Goal: Task Accomplishment & Management: Use online tool/utility

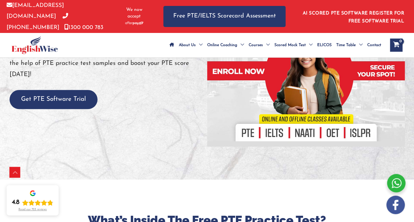
scroll to position [158, 0]
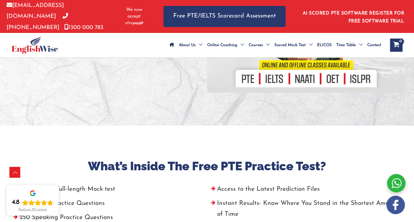
click at [33, 55] on button "Get PTE Software Trial" at bounding box center [54, 45] width 88 height 19
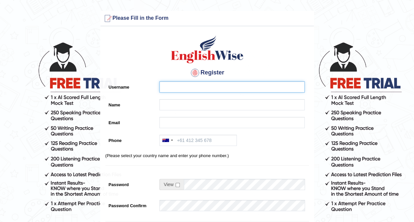
click at [196, 86] on input "Username" at bounding box center [231, 86] width 145 height 11
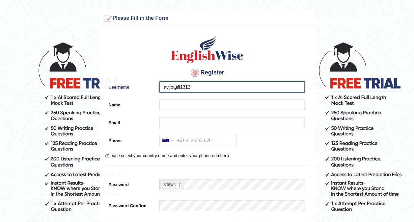
click at [198, 87] on input "avijotgill1313" at bounding box center [231, 86] width 145 height 11
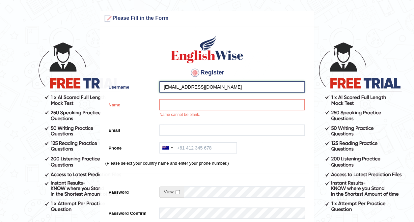
type input "avijotgill1313@gmail.com"
click at [167, 104] on input "Name" at bounding box center [231, 104] width 145 height 11
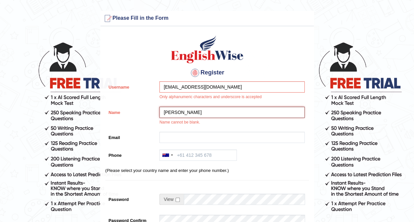
type input "[PERSON_NAME]"
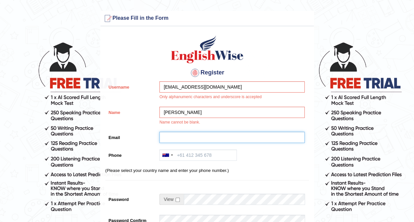
click at [168, 136] on input "Email" at bounding box center [231, 137] width 145 height 11
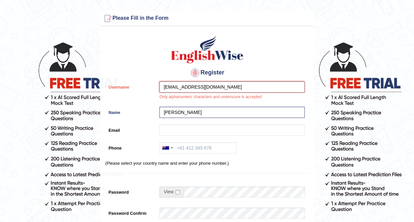
click at [287, 86] on input "avijotgill1313@gmail.com" at bounding box center [231, 86] width 145 height 11
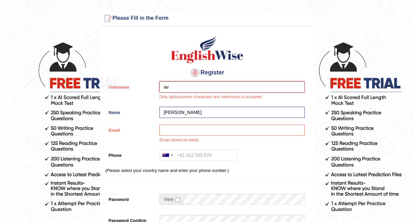
type input "a"
type input "123singh"
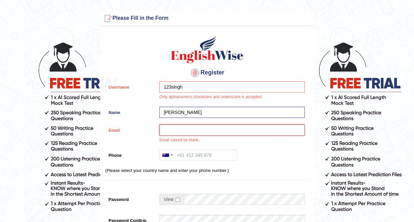
click at [217, 133] on input "Email" at bounding box center [231, 130] width 145 height 11
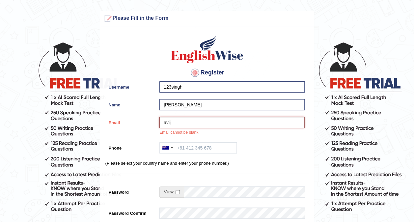
type input "avijot.gill1313@gmail.com"
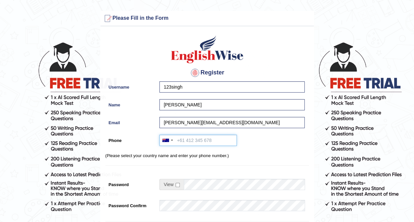
click at [179, 141] on input "Phone" at bounding box center [197, 140] width 77 height 11
type input "+61466465053"
click at [177, 185] on input "checkbox" at bounding box center [178, 185] width 4 height 4
checkbox input "true"
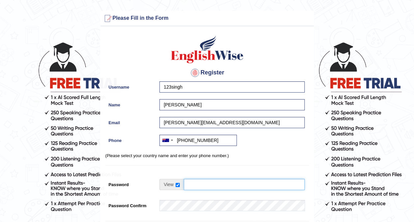
click at [198, 186] on input "Password" at bounding box center [244, 184] width 121 height 11
type input "27Meharsingh"
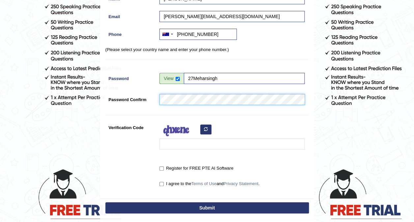
scroll to position [108, 0]
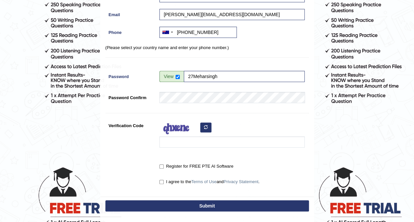
click at [164, 166] on label "Register for FREE PTE AI Software" at bounding box center [196, 166] width 74 height 7
click at [164, 166] on input "Register for FREE PTE AI Software" at bounding box center [161, 166] width 4 height 4
checkbox input "true"
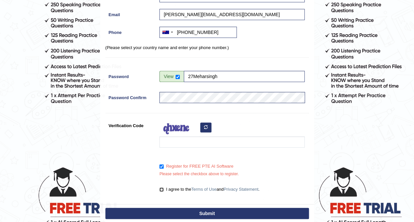
click at [162, 188] on input "I agree to the Terms of Use and Privacy Statement ." at bounding box center [161, 190] width 4 height 4
checkbox input "true"
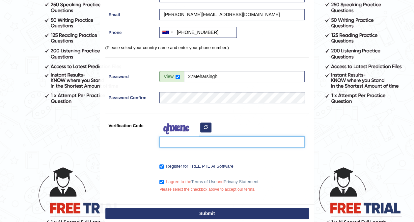
click at [182, 143] on input "Verification Code" at bounding box center [231, 141] width 145 height 11
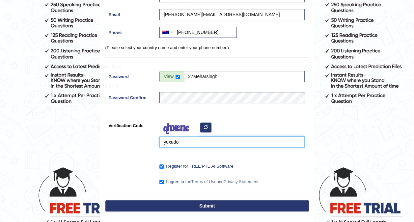
type input "yuxudo"
click at [187, 209] on button "Submit" at bounding box center [207, 205] width 204 height 11
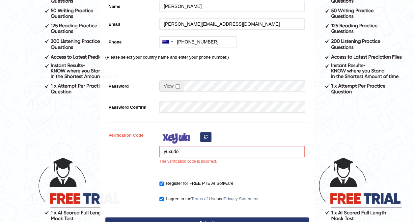
scroll to position [119, 0]
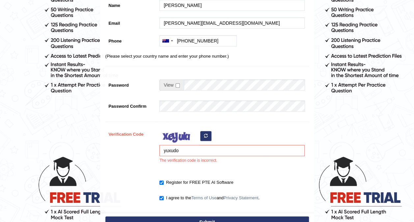
click at [206, 138] on button "button" at bounding box center [205, 136] width 11 height 10
type input "y"
type input "bseri"
click at [227, 217] on button "Submit" at bounding box center [207, 222] width 204 height 11
type input "+61466465053"
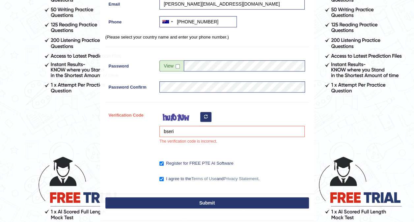
scroll to position [100, 0]
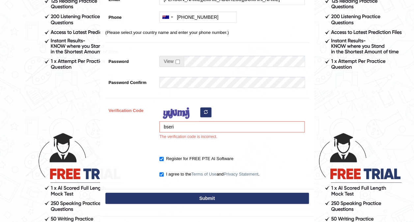
scroll to position [145, 0]
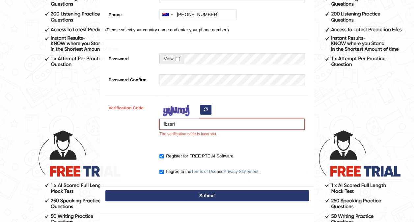
type input "lbseri"
click at [204, 197] on button "Submit" at bounding box center [207, 195] width 204 height 11
type input "[PHONE_NUMBER]"
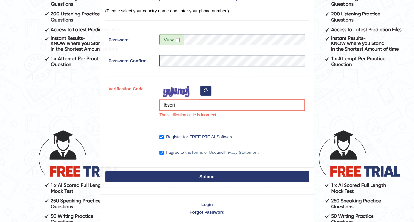
scroll to position [126, 0]
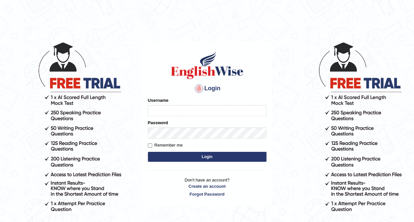
click at [154, 111] on input "Username" at bounding box center [207, 110] width 119 height 11
type input "123singh"
click at [206, 155] on button "Login" at bounding box center [207, 157] width 119 height 10
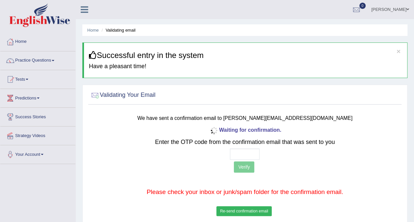
click at [254, 209] on button "Re-send confirmation email" at bounding box center [244, 211] width 55 height 10
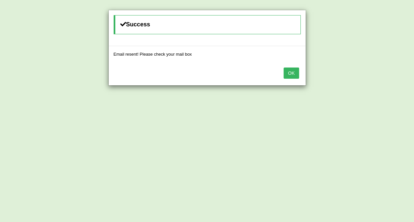
click at [296, 69] on button "OK" at bounding box center [291, 73] width 15 height 11
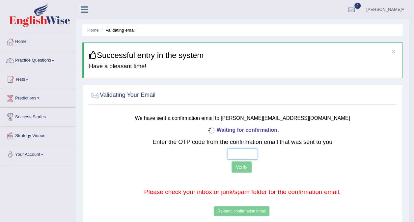
click at [240, 153] on input "text" at bounding box center [243, 154] width 30 height 11
type input "1 6 0 2"
click at [241, 168] on button "Verify" at bounding box center [242, 166] width 20 height 11
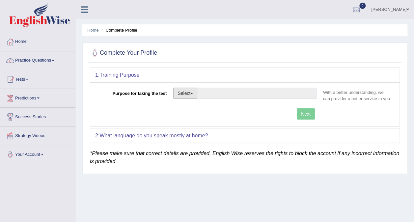
click at [191, 93] on span "button" at bounding box center [191, 93] width 3 height 1
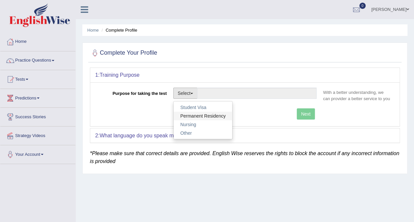
click at [189, 114] on link "Permanent Residency" at bounding box center [203, 116] width 59 height 9
type input "Permanent Residency"
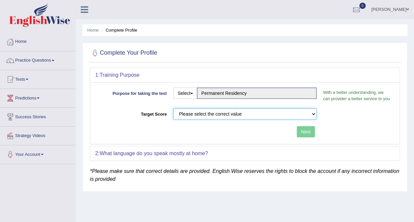
click at [206, 111] on select "Please select the correct value 50 (6 bands) 58 (6.5 bands) 65 (7 bands) 79 (8 …" at bounding box center [244, 113] width 143 height 11
select select "50"
click at [173, 108] on select "Please select the correct value 50 (6 bands) 58 (6.5 bands) 65 (7 bands) 79 (8 …" at bounding box center [244, 113] width 143 height 11
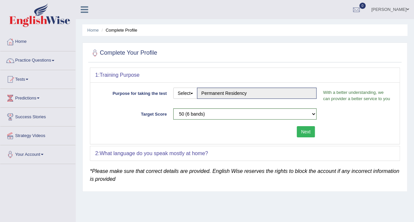
click at [307, 129] on button "Next" at bounding box center [306, 131] width 18 height 11
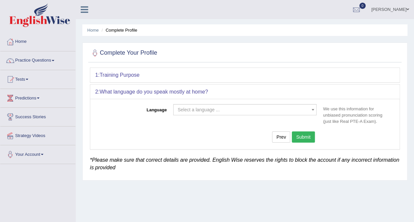
drag, startPoint x: 307, startPoint y: 129, endPoint x: 240, endPoint y: 109, distance: 69.8
click at [240, 109] on div "Language Select a language ... Afrikaans Albanian Amharic Arabic Armenian Ashan…" at bounding box center [244, 124] width 309 height 50
click at [240, 109] on span "Select a language ..." at bounding box center [243, 109] width 131 height 7
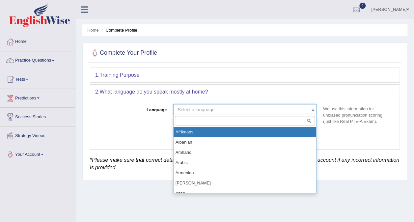
click at [221, 120] on input "search" at bounding box center [245, 121] width 140 height 10
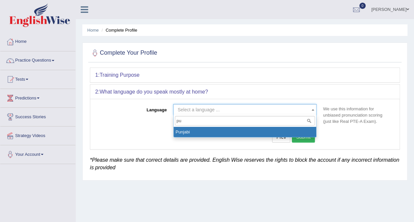
type input "pu"
select select "Punjabi"
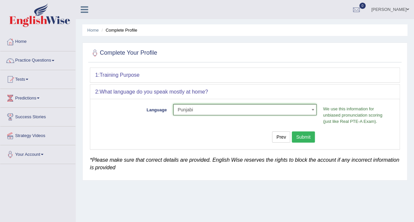
click at [303, 134] on button "Submit" at bounding box center [303, 136] width 23 height 11
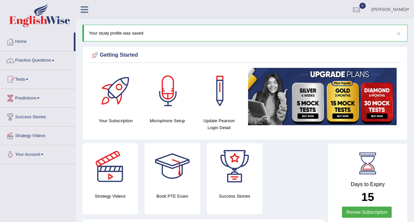
click at [36, 65] on link "Practice Questions" at bounding box center [37, 59] width 75 height 16
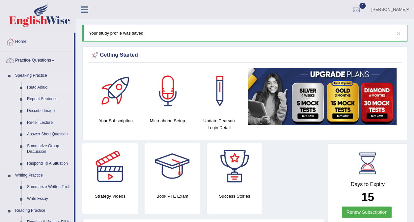
click at [30, 88] on link "Read Aloud" at bounding box center [49, 88] width 50 height 12
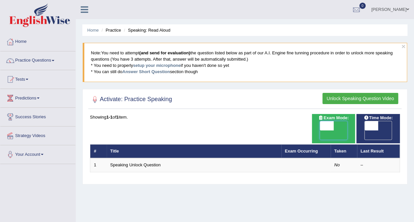
click at [332, 126] on span at bounding box center [327, 125] width 14 height 9
checkbox input "true"
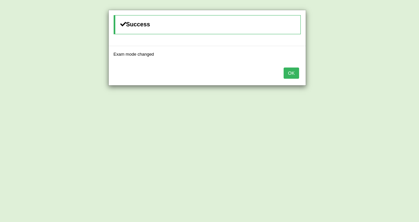
click at [288, 75] on button "OK" at bounding box center [291, 73] width 15 height 11
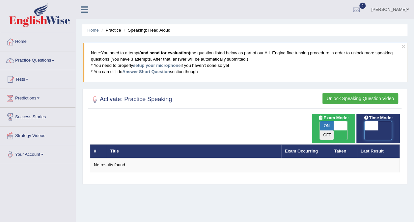
click at [370, 123] on span at bounding box center [372, 125] width 14 height 9
checkbox input "true"
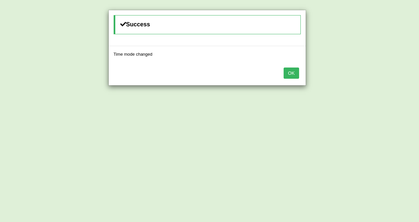
click at [299, 74] on div "OK" at bounding box center [207, 73] width 197 height 23
click at [296, 72] on button "OK" at bounding box center [291, 73] width 15 height 11
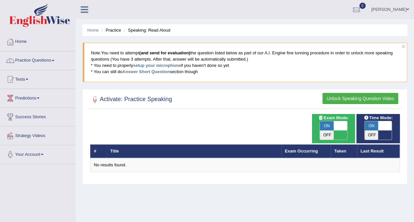
click at [337, 99] on button "Unlock Speaking Question Video" at bounding box center [361, 98] width 76 height 11
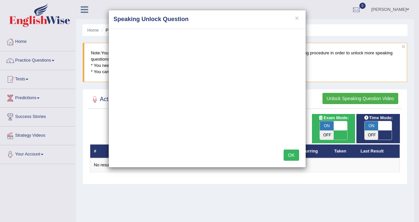
click at [295, 16] on h4 "Speaking Unlock Question" at bounding box center [207, 19] width 187 height 9
click at [299, 17] on button "×" at bounding box center [297, 17] width 4 height 7
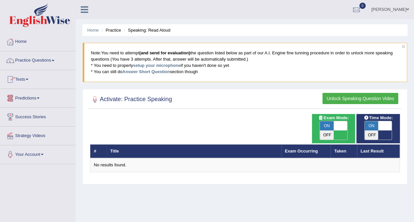
click at [40, 66] on link "Practice Questions" at bounding box center [37, 59] width 75 height 16
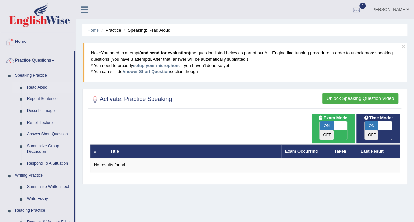
click at [28, 42] on link "Home" at bounding box center [37, 41] width 75 height 16
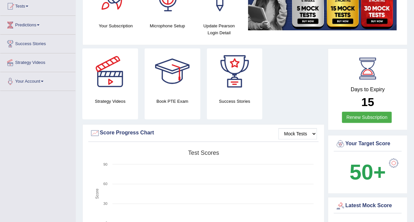
scroll to position [52, 0]
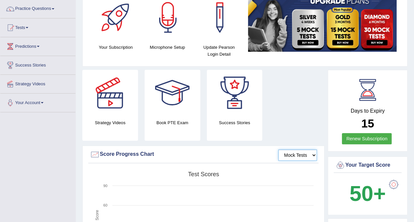
click at [292, 154] on select "Mock Tests" at bounding box center [297, 155] width 39 height 11
click at [278, 150] on select "Mock Tests" at bounding box center [297, 155] width 39 height 11
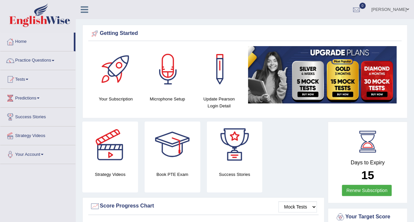
click at [87, 8] on icon at bounding box center [85, 9] width 8 height 9
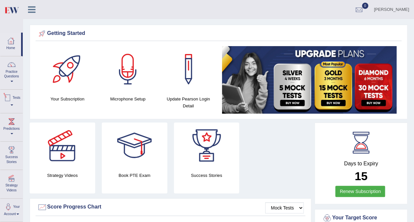
click at [14, 109] on link "Tests" at bounding box center [11, 100] width 22 height 21
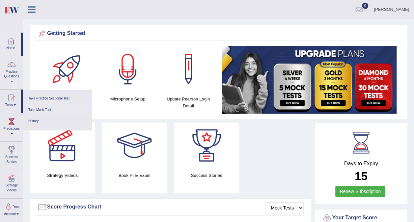
click at [45, 109] on link "Take Mock Test" at bounding box center [57, 110] width 63 height 12
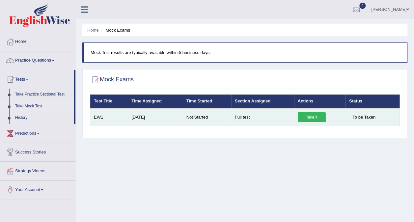
click at [310, 115] on link "Take it" at bounding box center [312, 117] width 28 height 10
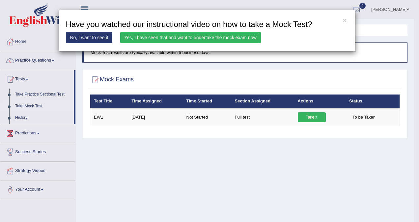
click at [230, 40] on link "Yes, I have seen that and want to undertake the mock exam now" at bounding box center [190, 37] width 141 height 11
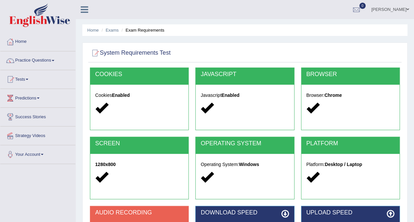
click at [115, 101] on div "Cookies Enabled" at bounding box center [139, 103] width 98 height 36
click at [165, 107] on div at bounding box center [139, 108] width 88 height 14
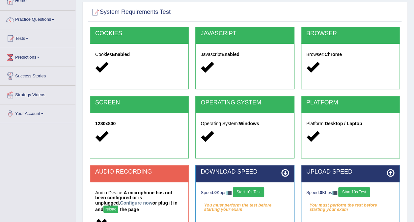
scroll to position [92, 0]
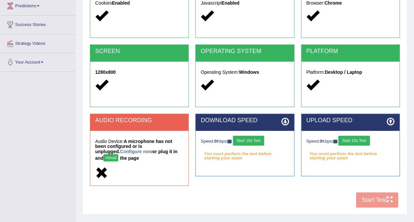
click at [118, 154] on button "reload" at bounding box center [110, 157] width 15 height 7
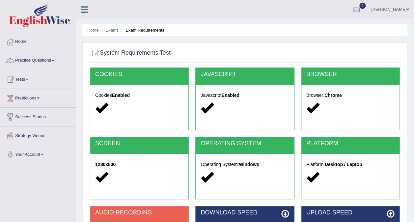
click at [406, 12] on link "[PERSON_NAME]" at bounding box center [390, 8] width 48 height 17
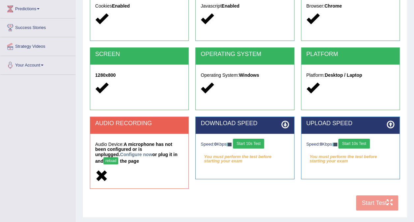
scroll to position [92, 0]
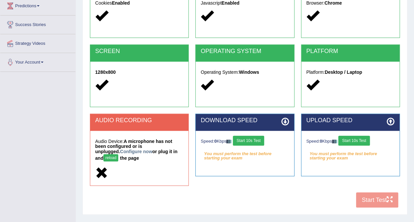
click at [118, 154] on button "reload" at bounding box center [110, 157] width 15 height 7
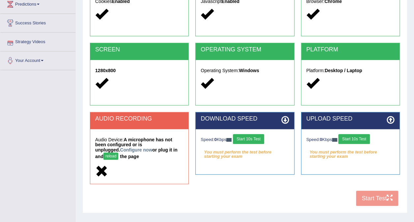
click at [36, 58] on link "Your Account" at bounding box center [37, 59] width 75 height 16
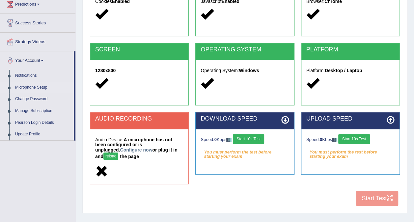
click at [22, 88] on link "Microphone Setup" at bounding box center [43, 88] width 62 height 12
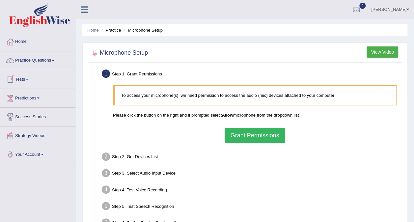
click at [249, 135] on button "Grant Permissions" at bounding box center [255, 135] width 60 height 15
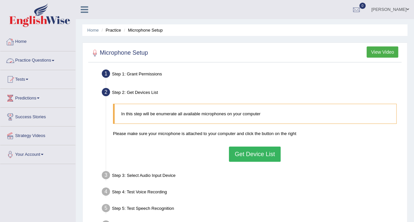
click at [51, 57] on link "Practice Questions" at bounding box center [37, 59] width 75 height 16
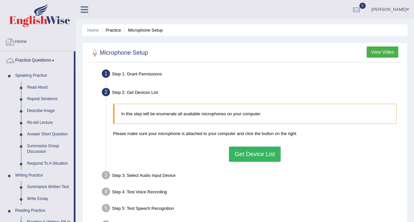
click at [33, 40] on link "Home" at bounding box center [37, 41] width 75 height 16
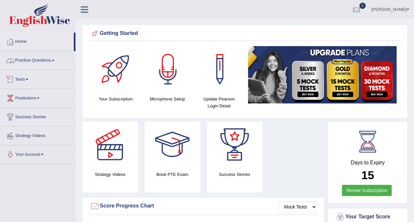
click at [26, 80] on link "Tests" at bounding box center [37, 78] width 75 height 16
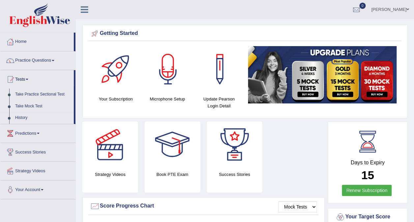
click at [21, 103] on link "Take Mock Test" at bounding box center [43, 107] width 62 height 12
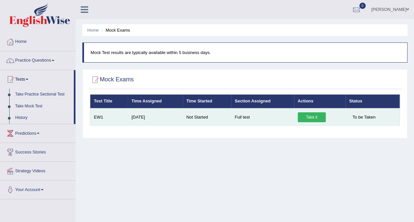
click at [306, 116] on link "Take it" at bounding box center [312, 117] width 28 height 10
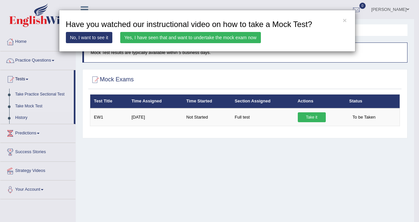
click at [202, 38] on link "Yes, I have seen that and want to undertake the mock exam now" at bounding box center [190, 37] width 141 height 11
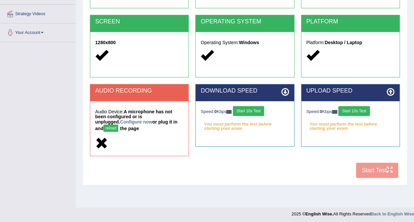
scroll to position [124, 0]
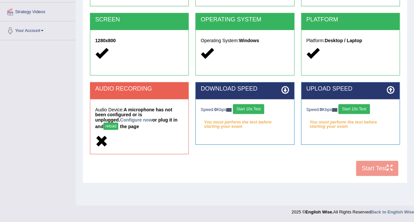
click at [382, 166] on div "COOKIES Cookies Enabled JAVASCRIPT Javascript Enabled BROWSER Browser: Chrome S…" at bounding box center [244, 62] width 313 height 236
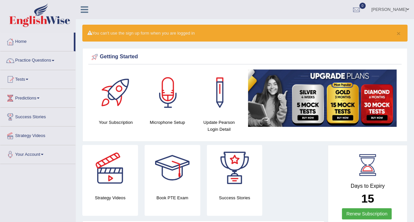
click at [27, 79] on link "Tests" at bounding box center [37, 78] width 75 height 16
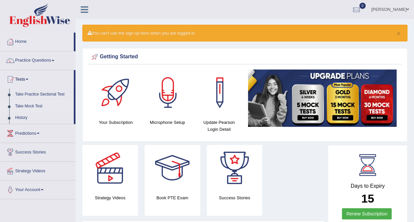
click at [29, 106] on link "Take Mock Test" at bounding box center [43, 107] width 62 height 12
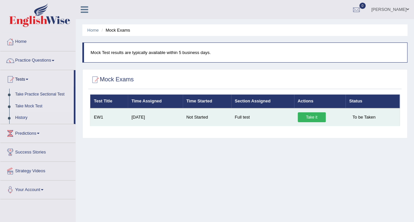
click at [304, 115] on link "Take it" at bounding box center [312, 117] width 28 height 10
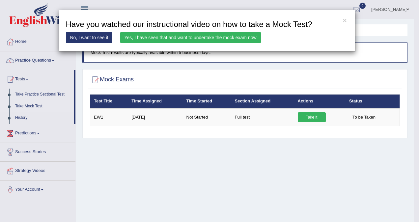
click at [164, 34] on link "Yes, I have seen that and want to undertake the mock exam now" at bounding box center [190, 37] width 141 height 11
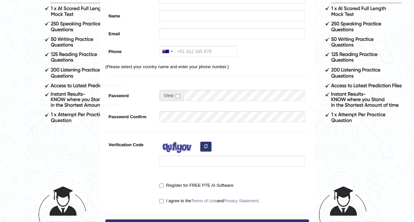
scroll to position [163, 0]
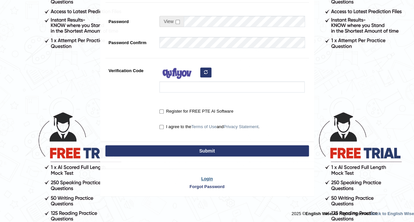
click at [203, 176] on link "Login" at bounding box center [208, 179] width 214 height 6
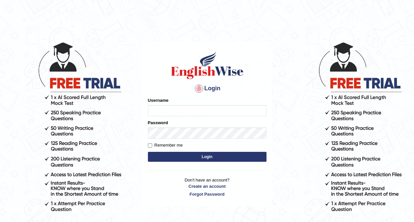
click at [169, 106] on input "Username" at bounding box center [207, 110] width 119 height 11
type input "123singh"
click at [192, 157] on button "Login" at bounding box center [207, 157] width 119 height 10
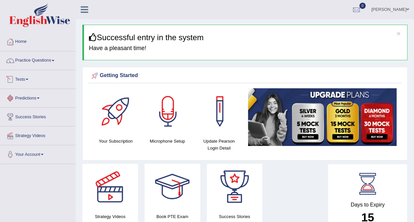
click at [30, 82] on link "Tests" at bounding box center [37, 78] width 75 height 16
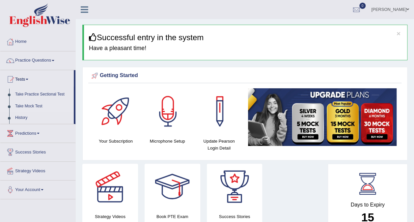
click at [31, 104] on link "Take Mock Test" at bounding box center [43, 107] width 62 height 12
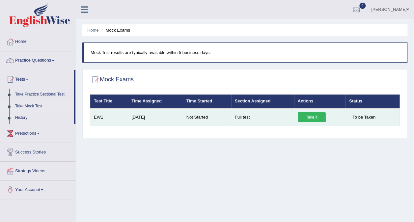
click at [305, 117] on link "Take it" at bounding box center [312, 117] width 28 height 10
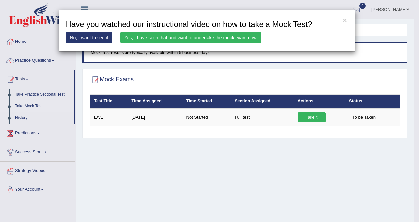
click at [219, 42] on link "Yes, I have seen that and want to undertake the mock exam now" at bounding box center [190, 37] width 141 height 11
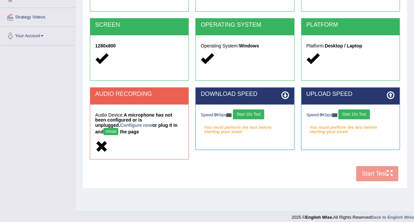
scroll to position [124, 0]
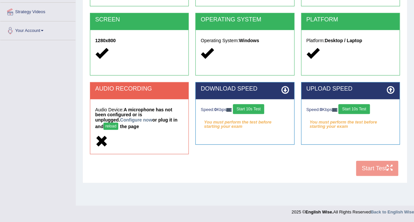
click at [118, 123] on button "reload" at bounding box center [110, 126] width 15 height 7
click at [39, 34] on link "Your Account" at bounding box center [37, 29] width 75 height 16
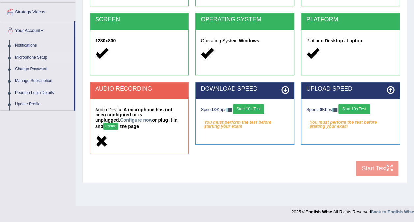
click at [36, 59] on link "Microphone Setup" at bounding box center [43, 58] width 62 height 12
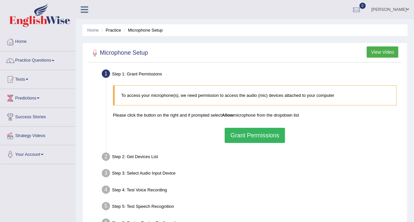
click at [245, 133] on button "Grant Permissions" at bounding box center [255, 135] width 60 height 15
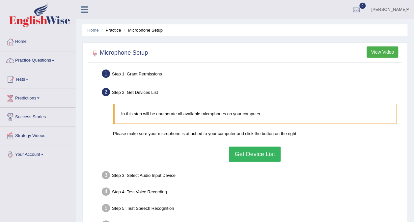
click at [197, 119] on blockquote "In this step will be enumerate all available microphones on your computer" at bounding box center [255, 114] width 284 height 20
click at [240, 153] on button "Get Device List" at bounding box center [254, 154] width 51 height 15
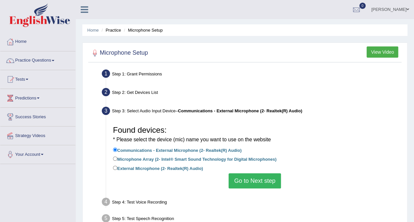
click at [251, 182] on button "Go to Next step" at bounding box center [255, 180] width 52 height 15
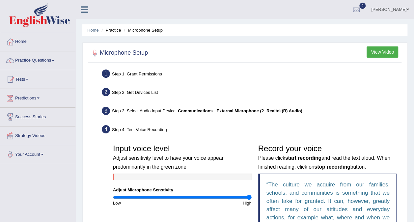
drag, startPoint x: 184, startPoint y: 196, endPoint x: 256, endPoint y: 195, distance: 72.5
click at [252, 195] on input "range" at bounding box center [182, 197] width 139 height 5
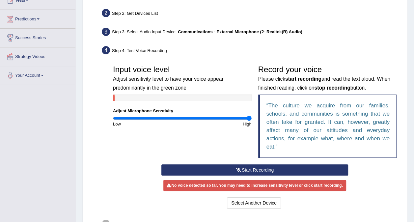
scroll to position [82, 0]
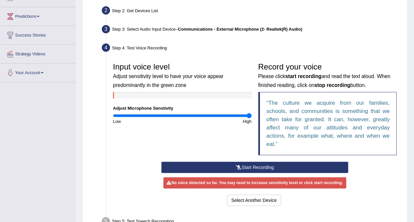
click at [267, 165] on button "Start Recording" at bounding box center [254, 167] width 187 height 11
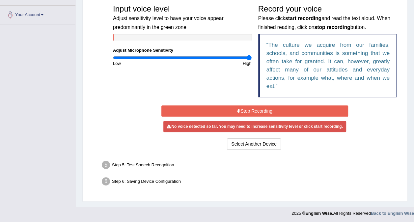
scroll to position [140, 0]
click at [231, 38] on div at bounding box center [182, 37] width 139 height 7
click at [185, 41] on div "Input voice level Adjust sensitivity level to have your voice appear predominan…" at bounding box center [182, 33] width 145 height 65
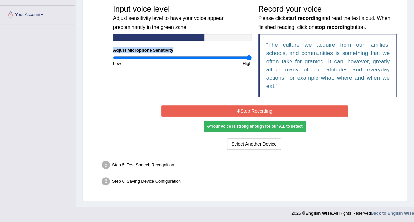
click at [185, 41] on div "Input voice level Adjust sensitivity level to have your voice appear predominan…" at bounding box center [182, 33] width 145 height 65
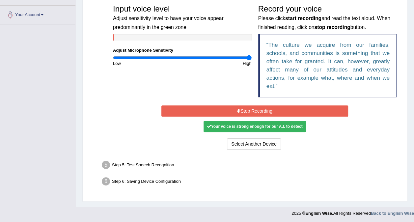
click at [223, 123] on div "Your voice is strong enough for our A.I. to detect" at bounding box center [255, 126] width 102 height 11
click at [143, 168] on div "Step 5: Test Speech Recognition" at bounding box center [251, 166] width 305 height 14
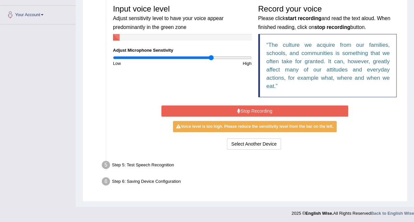
click at [212, 56] on input "range" at bounding box center [182, 57] width 139 height 5
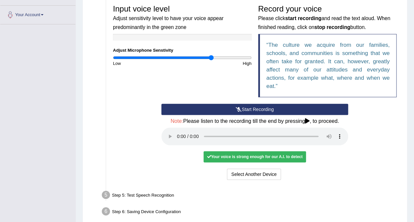
click at [225, 155] on div "Your voice is strong enough for our A.I. to detect" at bounding box center [255, 156] width 102 height 11
click at [162, 192] on div "Step 5: Test Speech Recognition" at bounding box center [251, 196] width 305 height 14
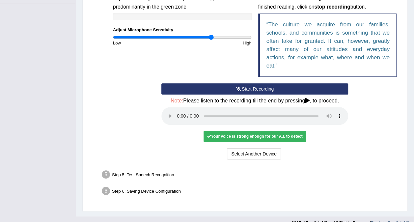
scroll to position [170, 0]
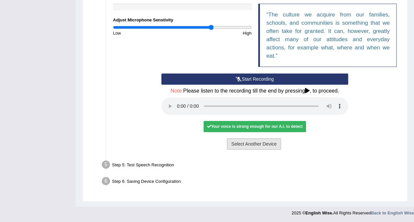
click at [248, 142] on button "Select Another Device" at bounding box center [254, 143] width 54 height 11
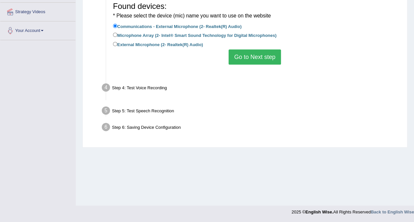
scroll to position [124, 0]
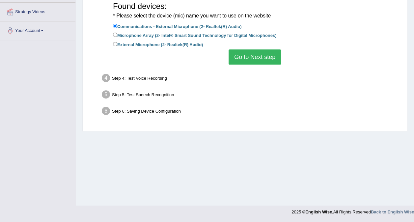
click at [239, 54] on button "Go to Next step" at bounding box center [255, 56] width 52 height 15
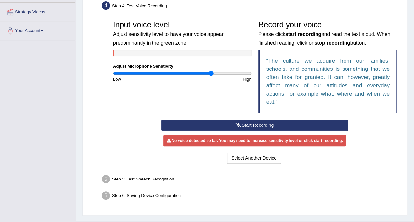
click at [203, 125] on button "Start Recording" at bounding box center [254, 125] width 187 height 11
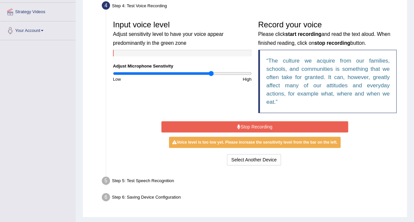
drag, startPoint x: 213, startPoint y: 70, endPoint x: 237, endPoint y: 72, distance: 24.4
click at [237, 72] on div "Input voice level Adjust sensitivity level to have your voice appear predominan…" at bounding box center [182, 49] width 145 height 65
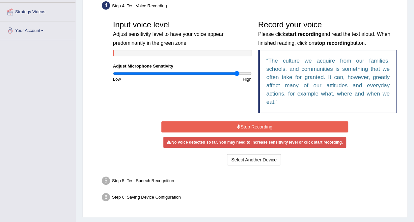
type input "1.82"
click at [237, 72] on input "range" at bounding box center [182, 73] width 139 height 5
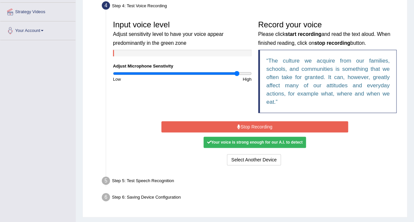
click at [235, 129] on button "Stop Recording" at bounding box center [254, 126] width 187 height 11
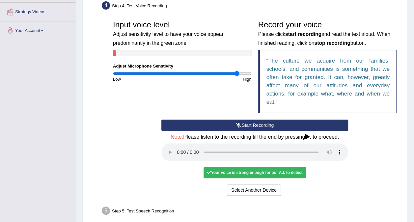
click at [167, 209] on div "Step 5: Test Speech Recognition" at bounding box center [251, 212] width 305 height 14
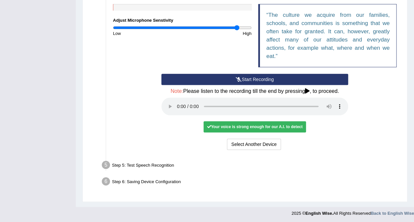
scroll to position [170, 0]
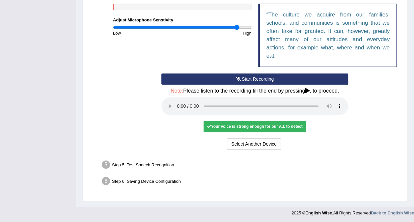
click at [137, 165] on div "Step 5: Test Speech Recognition" at bounding box center [251, 166] width 305 height 14
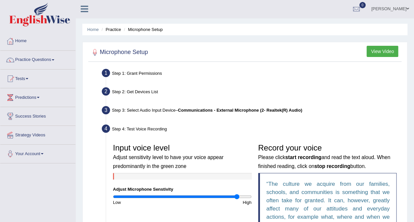
scroll to position [0, 0]
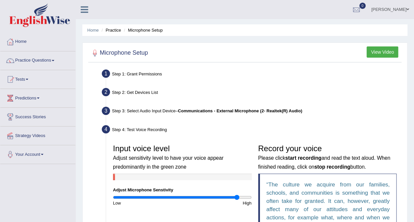
click at [253, 78] on div "Step 1: Grant Permissions" at bounding box center [251, 75] width 305 height 14
click at [30, 81] on link "Tests" at bounding box center [37, 78] width 75 height 16
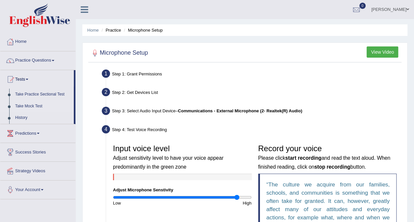
click at [31, 105] on link "Take Mock Test" at bounding box center [43, 107] width 62 height 12
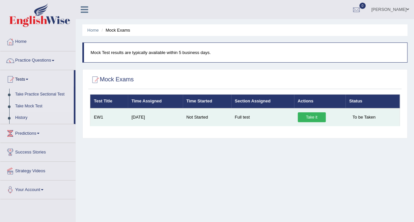
click at [310, 117] on link "Take it" at bounding box center [312, 117] width 28 height 10
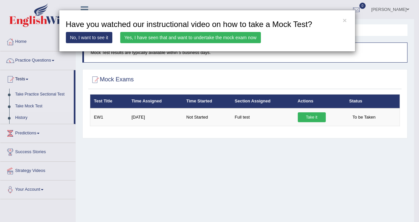
click at [185, 37] on link "Yes, I have seen that and want to undertake the mock exam now" at bounding box center [190, 37] width 141 height 11
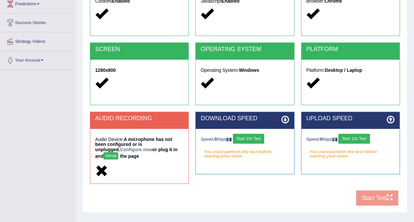
scroll to position [105, 0]
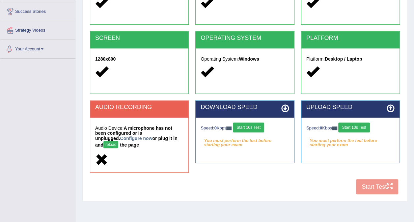
click at [42, 51] on link "Your Account" at bounding box center [37, 48] width 75 height 16
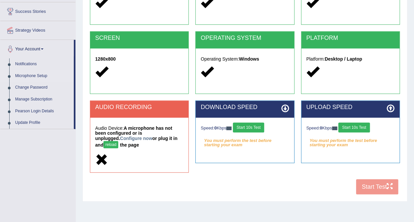
click at [39, 75] on link "Microphone Setup" at bounding box center [43, 76] width 62 height 12
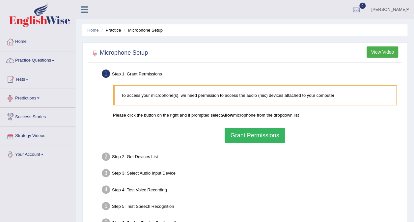
click at [241, 139] on button "Grant Permissions" at bounding box center [255, 135] width 60 height 15
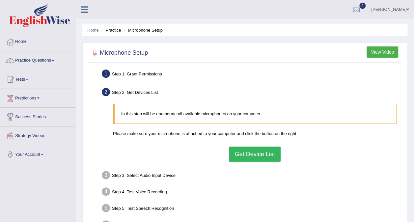
click at [243, 152] on button "Get Device List" at bounding box center [254, 154] width 51 height 15
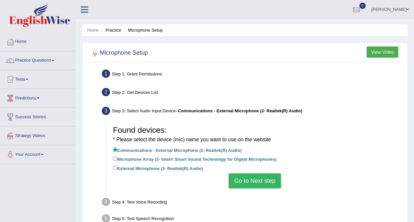
click at [254, 178] on button "Go to Next step" at bounding box center [255, 180] width 52 height 15
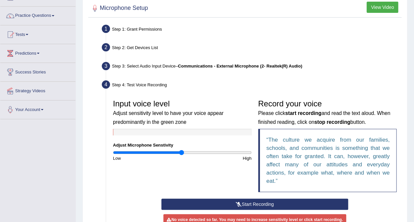
scroll to position [138, 0]
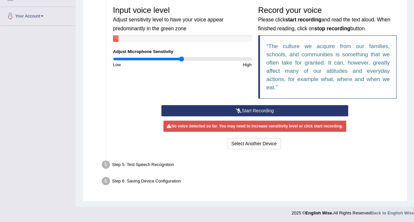
click at [272, 109] on button "Start Recording" at bounding box center [254, 110] width 187 height 11
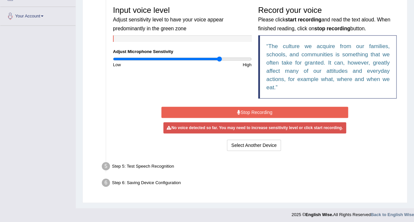
type input "1.56"
click at [219, 57] on input "range" at bounding box center [182, 58] width 139 height 5
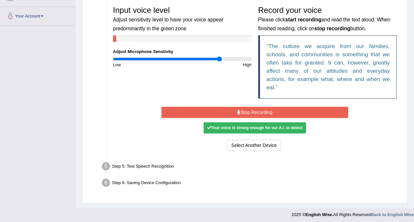
click at [254, 130] on div "Your voice is strong enough for our A.I. to detect" at bounding box center [255, 127] width 102 height 11
click at [237, 123] on div "Your voice is strong enough for our A.I. to detect" at bounding box center [255, 127] width 102 height 11
click at [234, 107] on button "Stop Recording" at bounding box center [254, 112] width 187 height 11
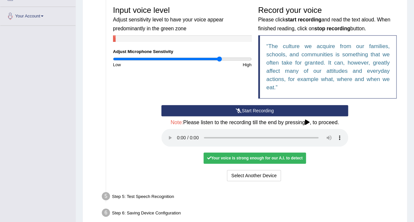
click at [219, 154] on div "Your voice is strong enough for our A.I. to detect" at bounding box center [255, 158] width 102 height 11
click at [137, 199] on div "Step 5: Test Speech Recognition" at bounding box center [251, 197] width 305 height 14
click at [355, 158] on div "Start Recording Stop Recording Note: Please listen to the recording till the en…" at bounding box center [255, 144] width 290 height 78
click at [114, 208] on div "Step 6: Saving Device Configuration" at bounding box center [251, 214] width 305 height 14
